Goal: Information Seeking & Learning: Learn about a topic

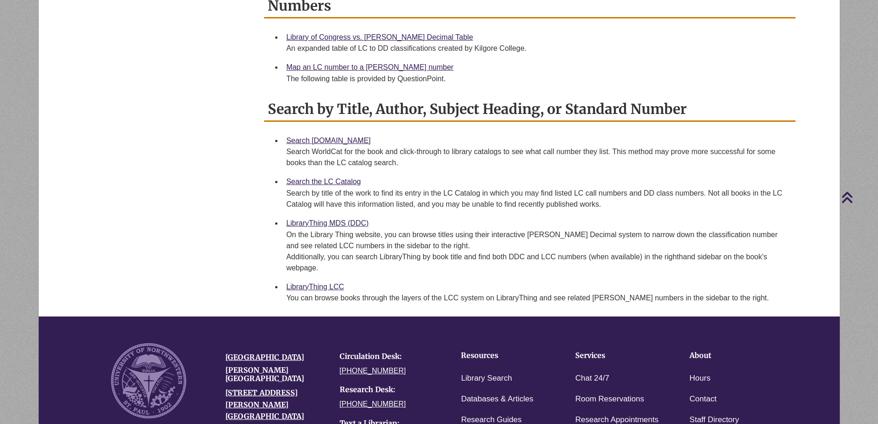
scroll to position [138, 0]
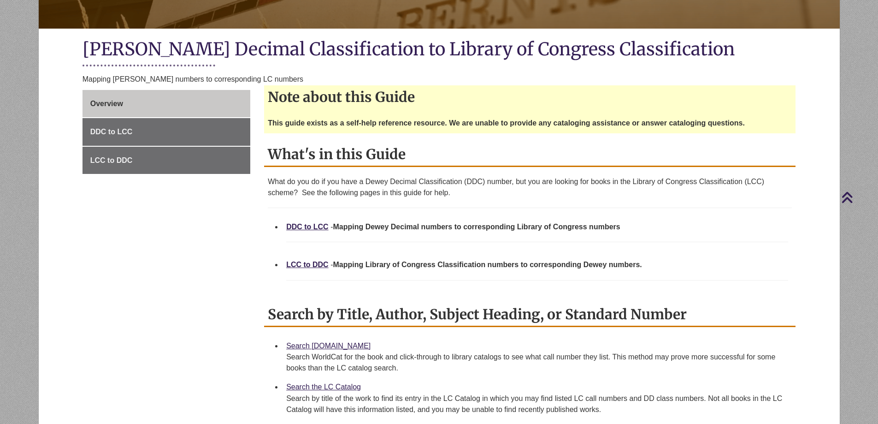
scroll to position [92, 0]
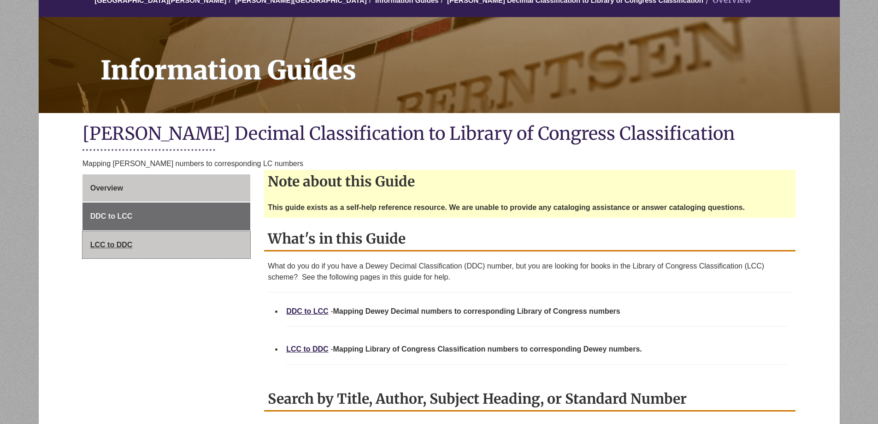
click at [101, 241] on span "LCC to DDC" at bounding box center [111, 245] width 42 height 8
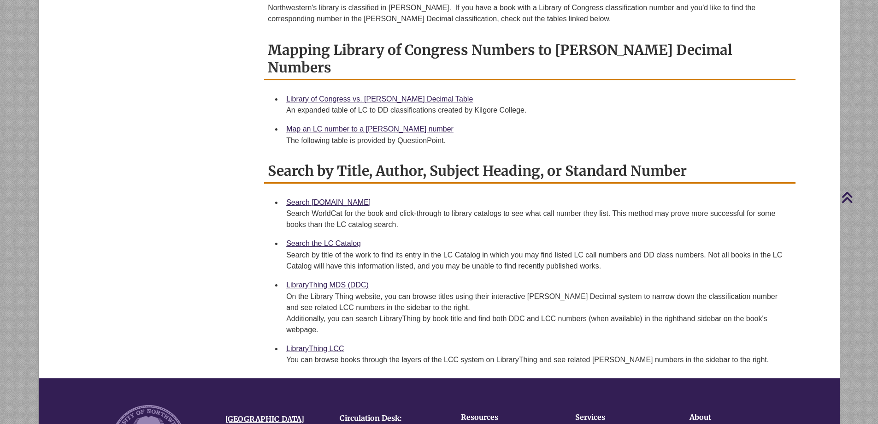
scroll to position [369, 0]
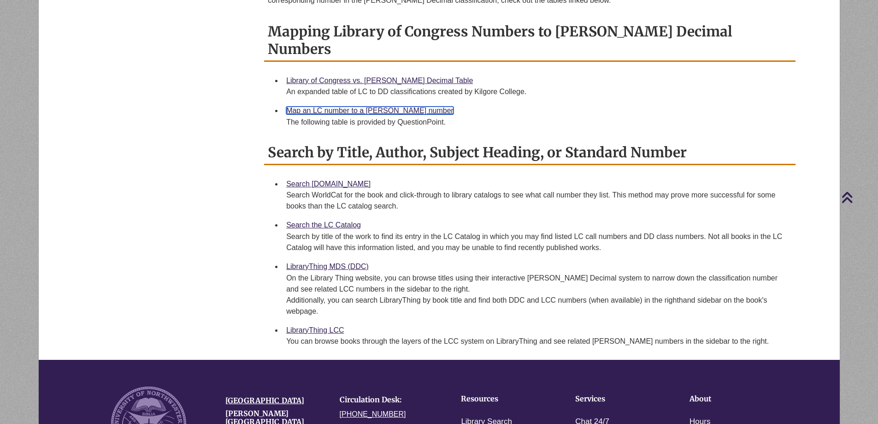
click at [328, 107] on link "Map an LC number to a [PERSON_NAME] number" at bounding box center [369, 111] width 167 height 8
click at [312, 262] on link "LibraryThing MDS (DDC)" at bounding box center [327, 266] width 83 height 8
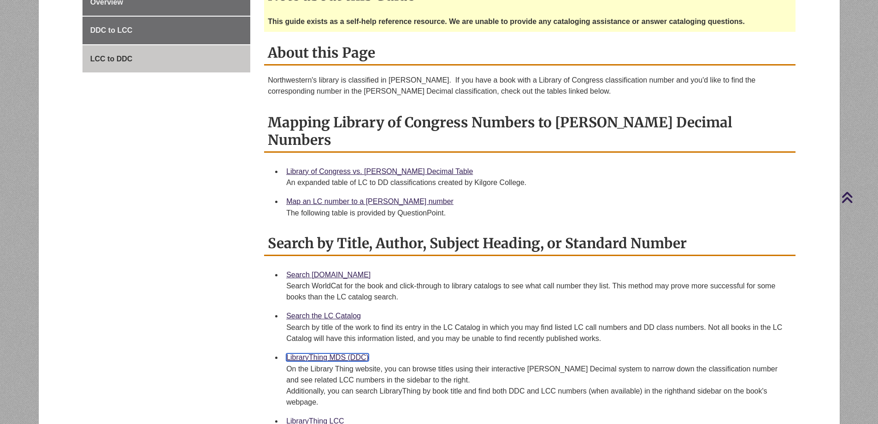
scroll to position [138, 0]
